Goal: Information Seeking & Learning: Learn about a topic

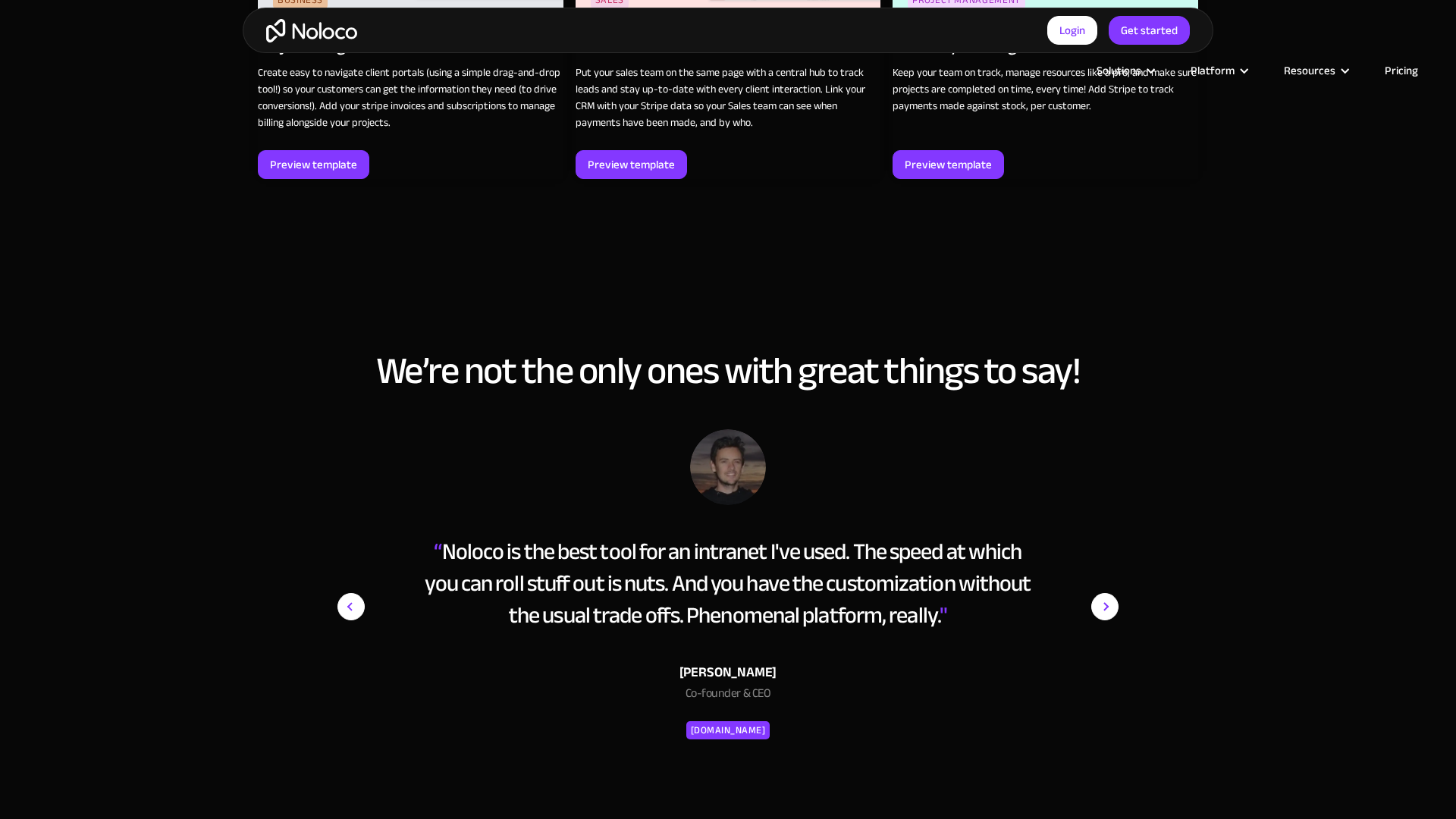
scroll to position [2824, 0]
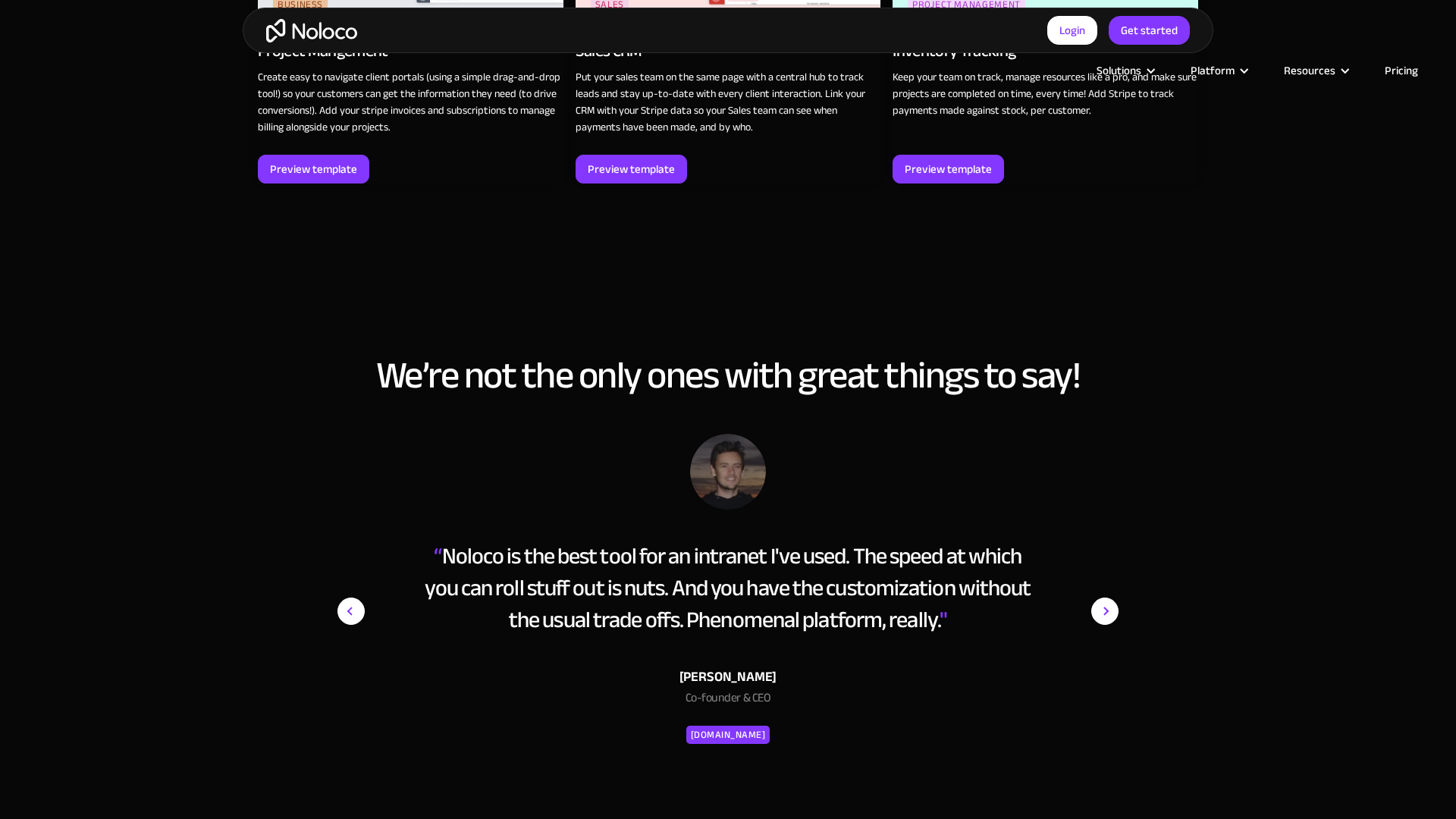
scroll to position [2819, 0]
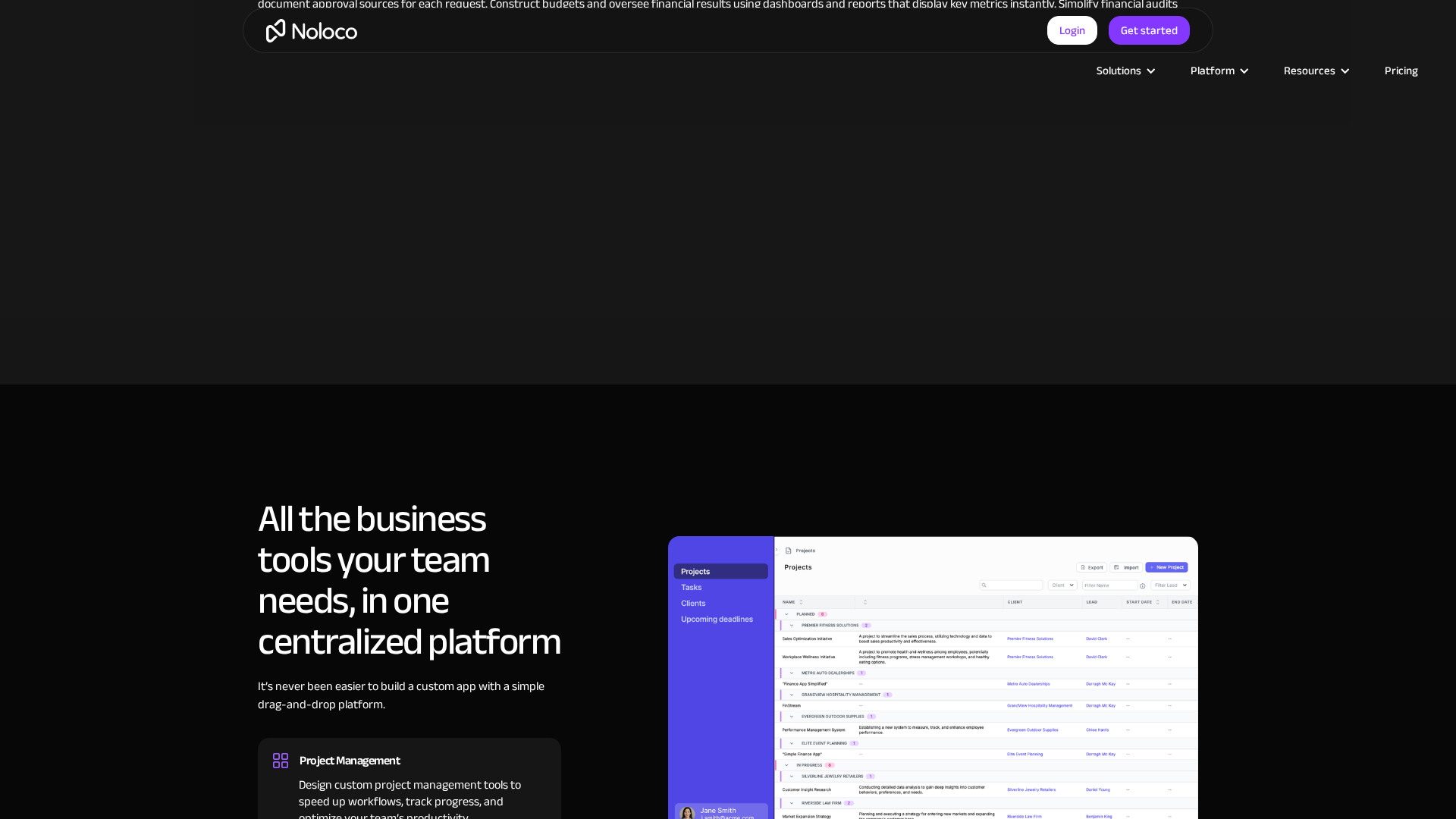
scroll to position [1372, 0]
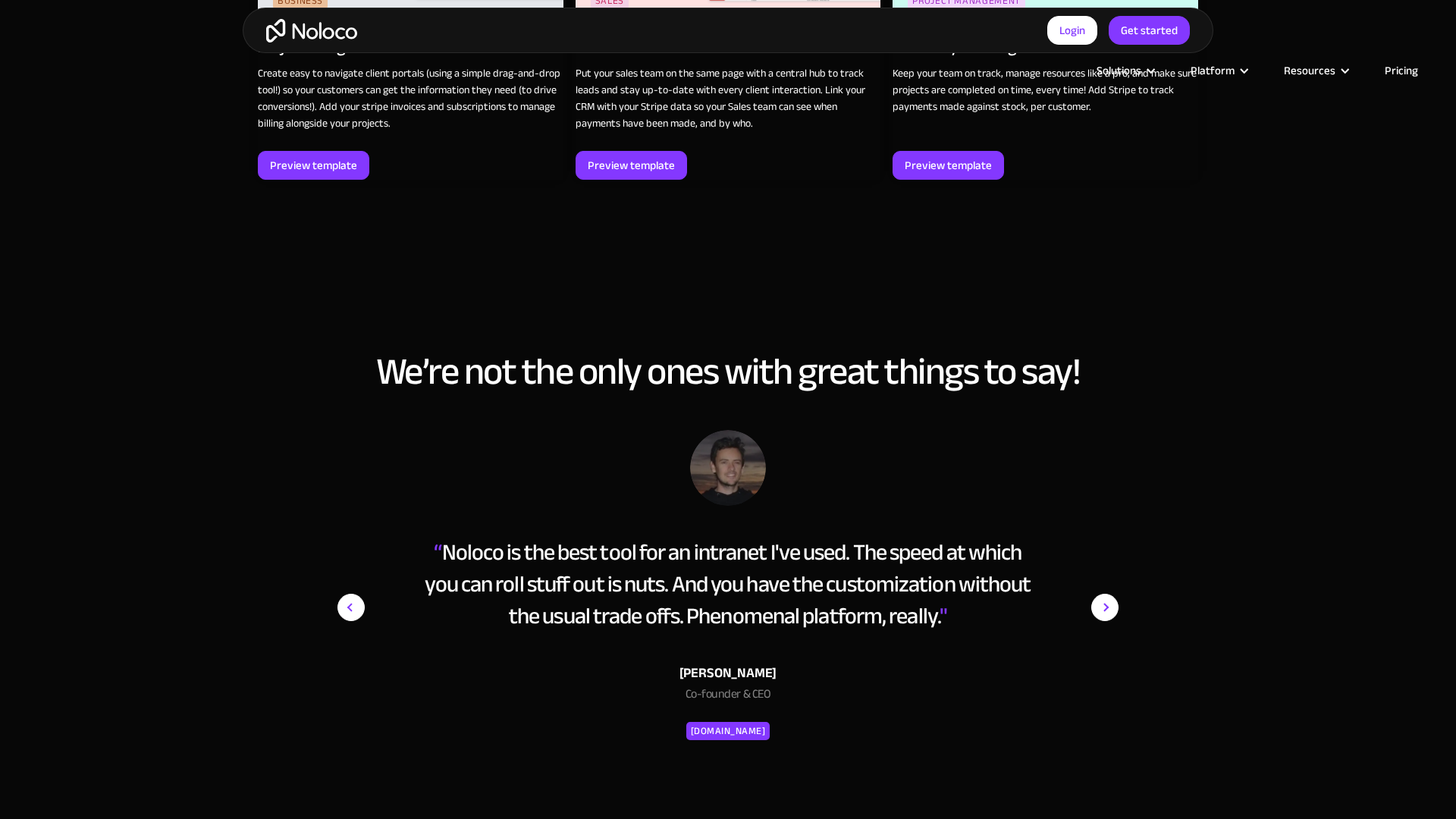
scroll to position [2823, 0]
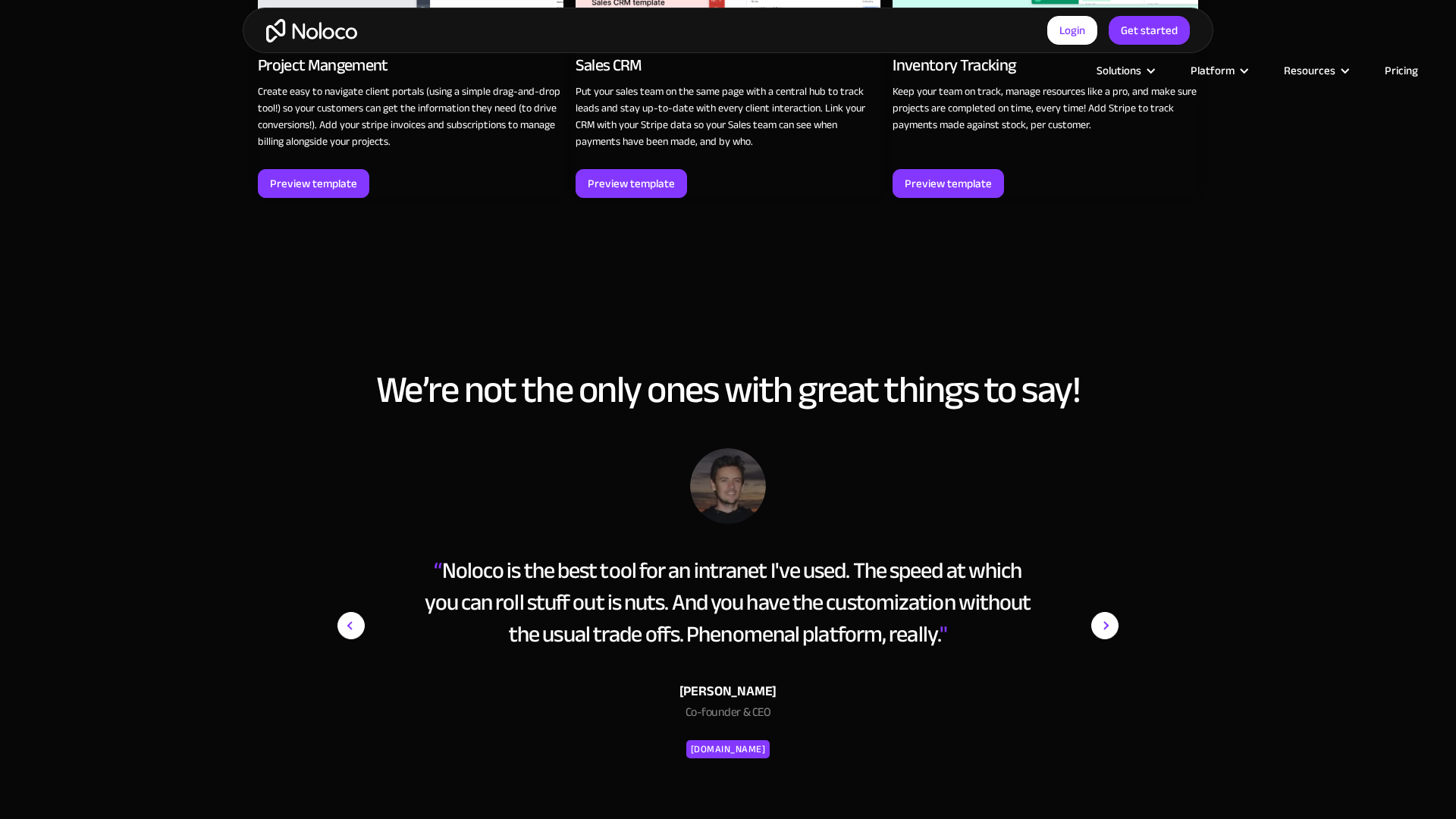
scroll to position [2823, 0]
